Goal: Navigation & Orientation: Understand site structure

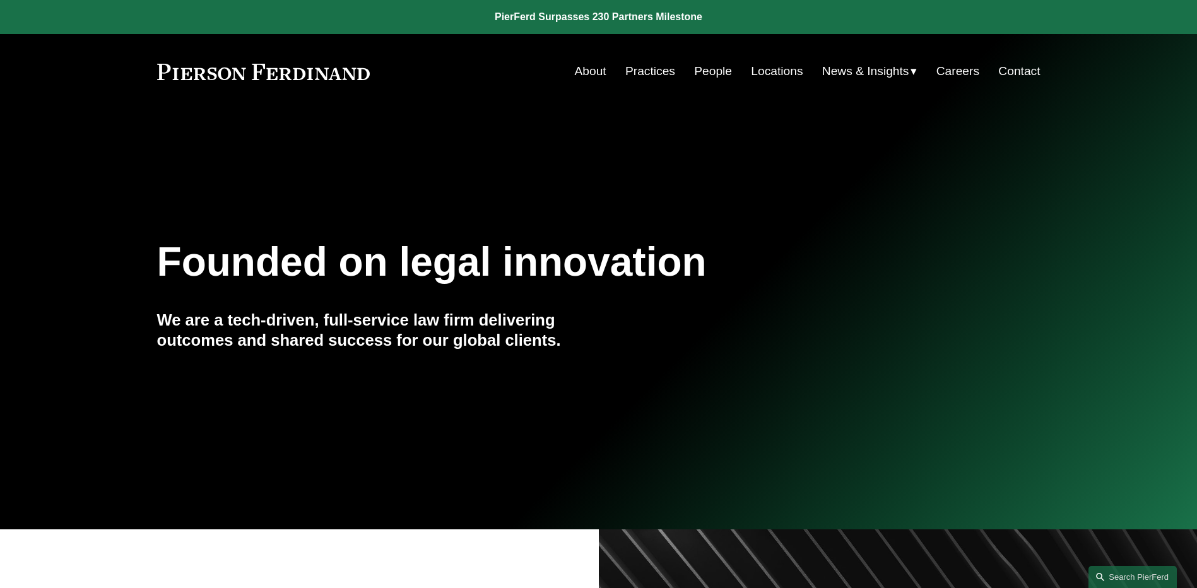
click at [0, 0] on span "News" at bounding box center [0, 0] width 0 height 0
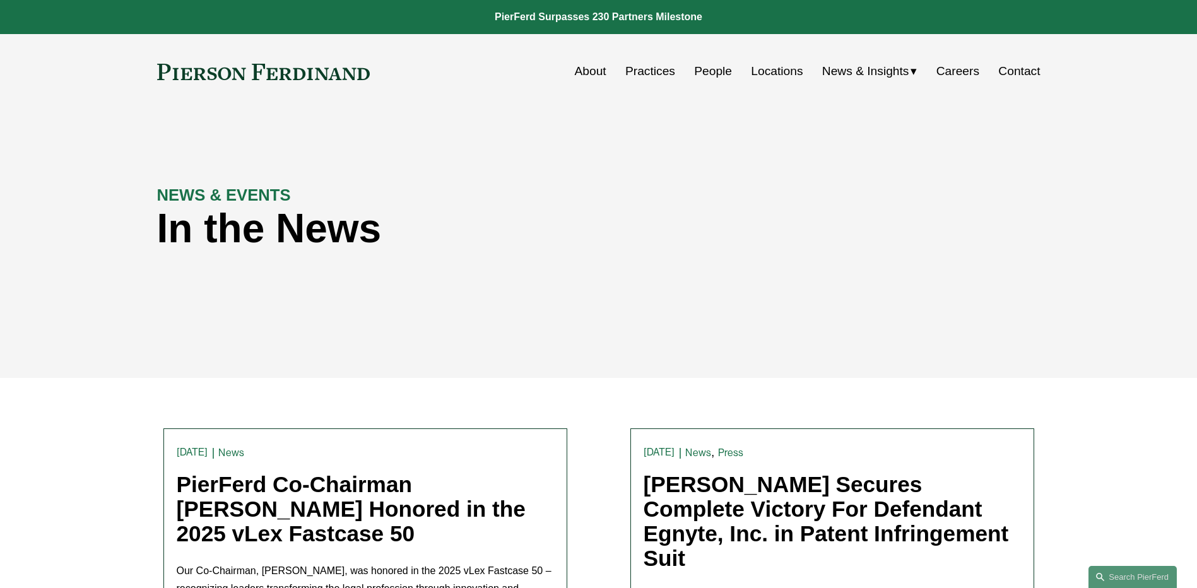
click at [702, 68] on link "People" at bounding box center [713, 71] width 38 height 24
